Goal: Task Accomplishment & Management: Manage account settings

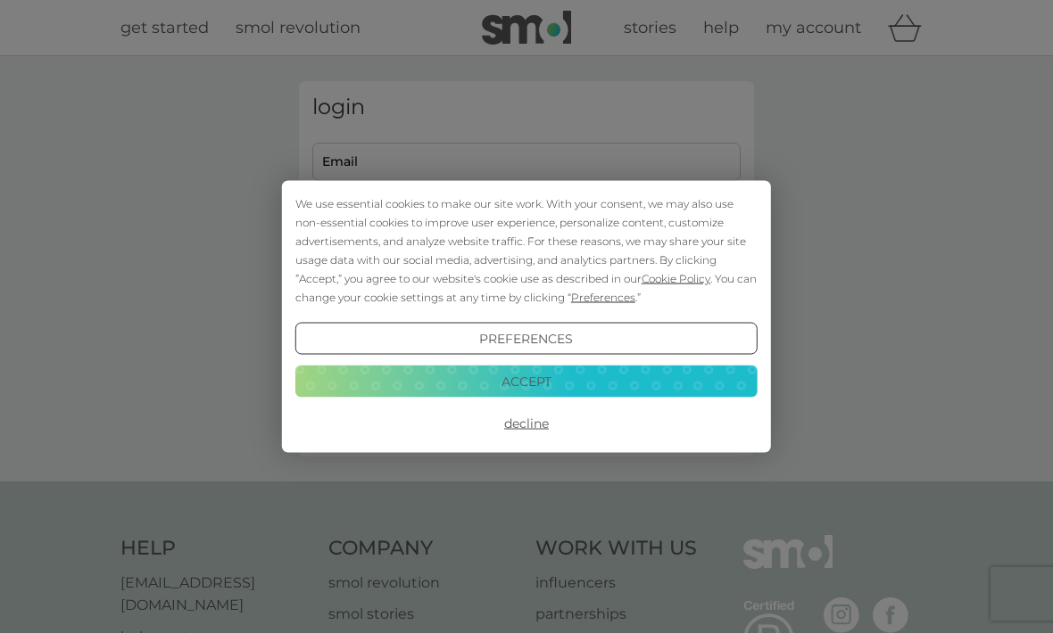
click at [542, 379] on button "Accept" at bounding box center [526, 381] width 462 height 32
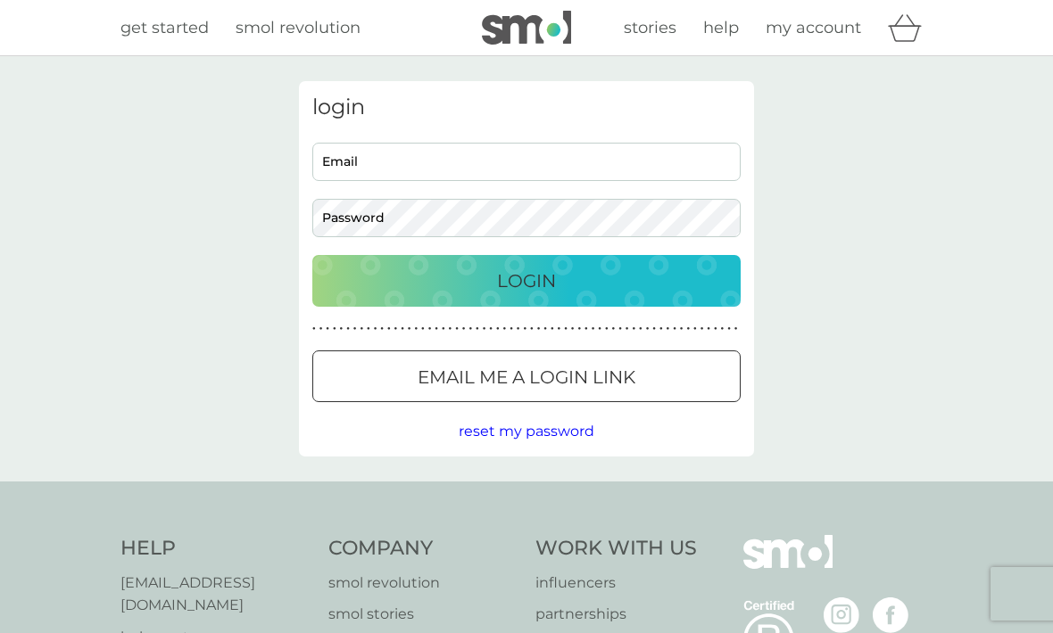
click at [588, 158] on input "Email" at bounding box center [526, 162] width 428 height 38
type input "km@leaderslab.co.uk"
click at [531, 283] on p "Login" at bounding box center [526, 281] width 59 height 29
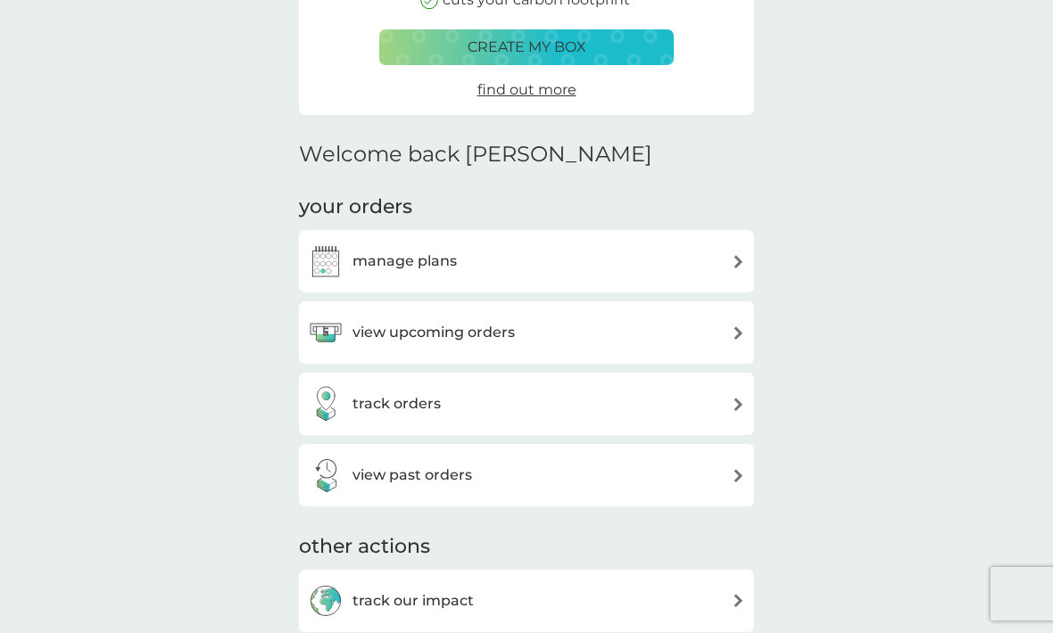
scroll to position [321, 0]
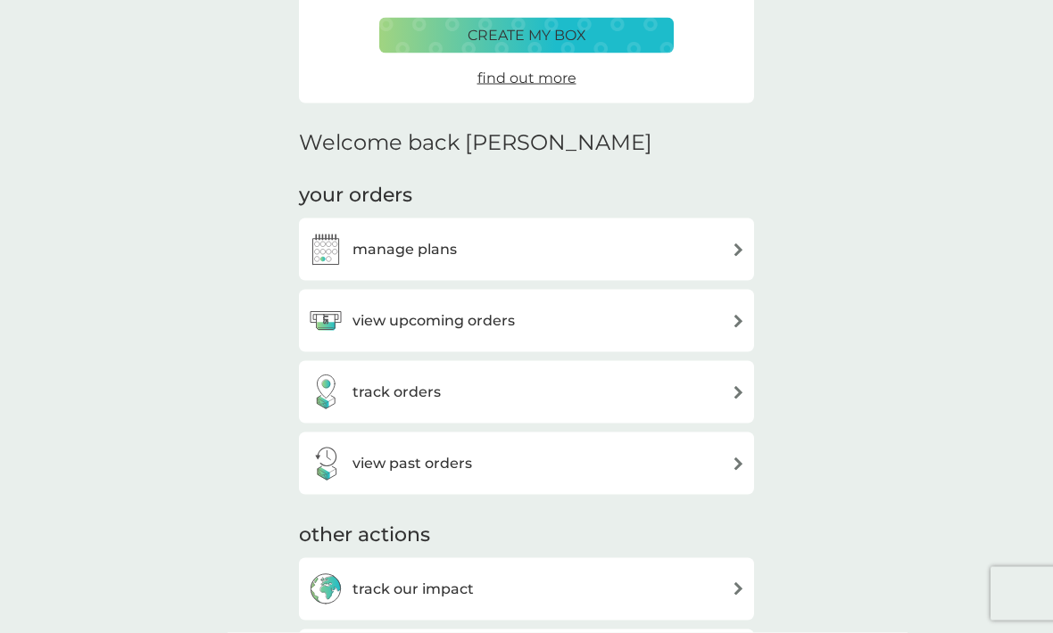
click at [734, 325] on div "view upcoming orders" at bounding box center [526, 321] width 437 height 36
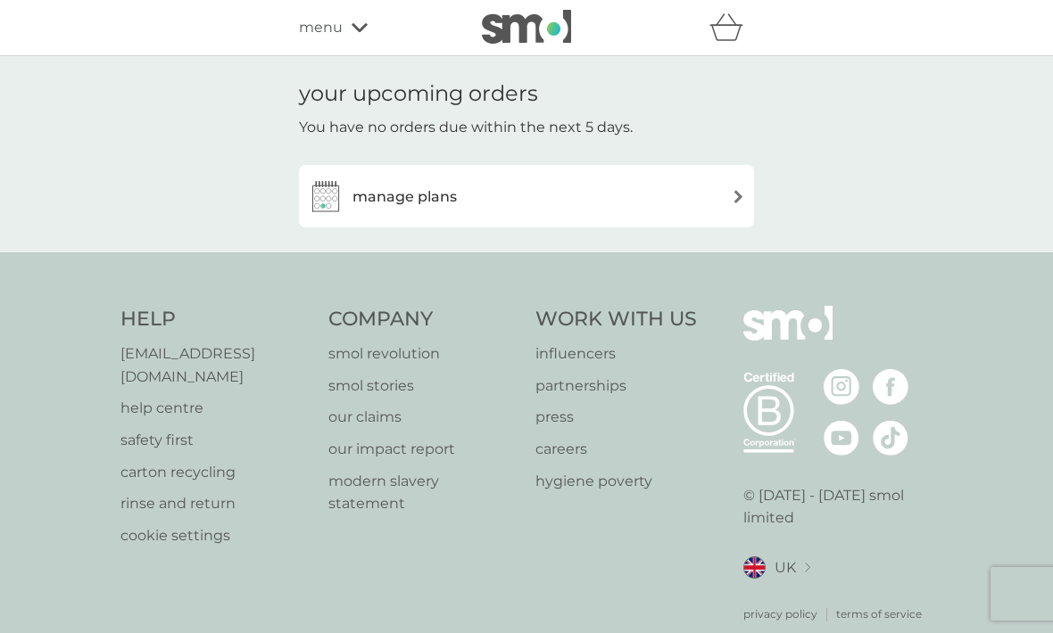
click at [740, 196] on img at bounding box center [737, 196] width 13 height 13
